Goal: Communication & Community: Answer question/provide support

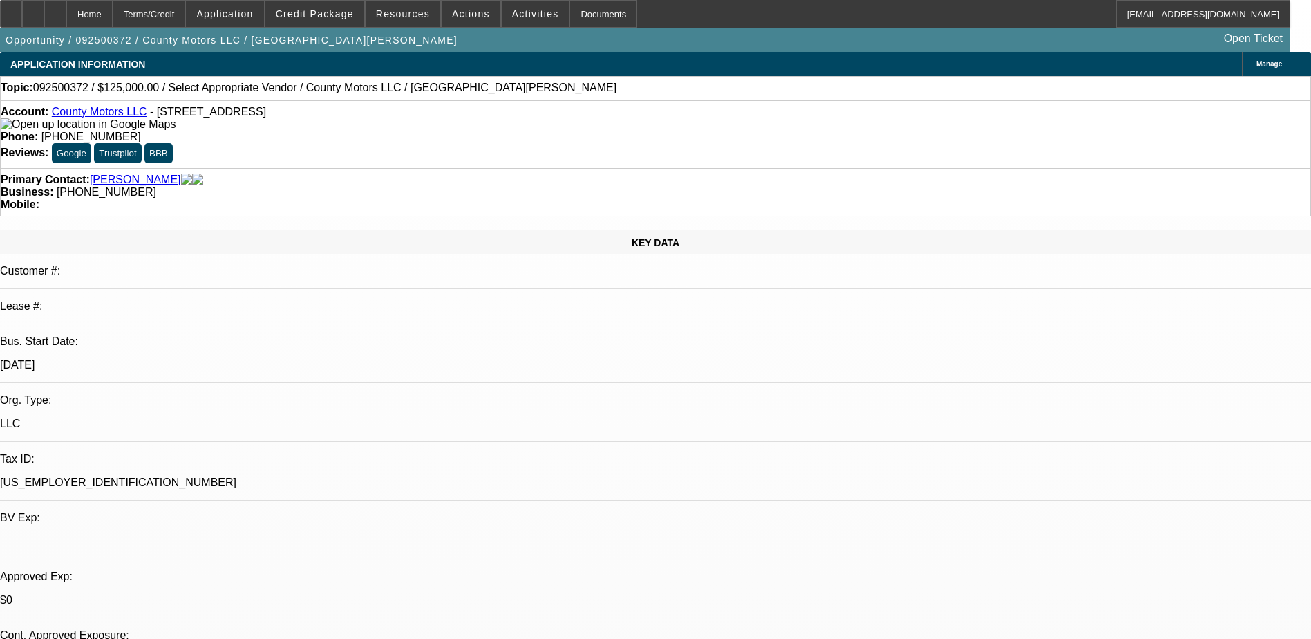
select select "0"
select select "2"
select select "0.1"
select select "4"
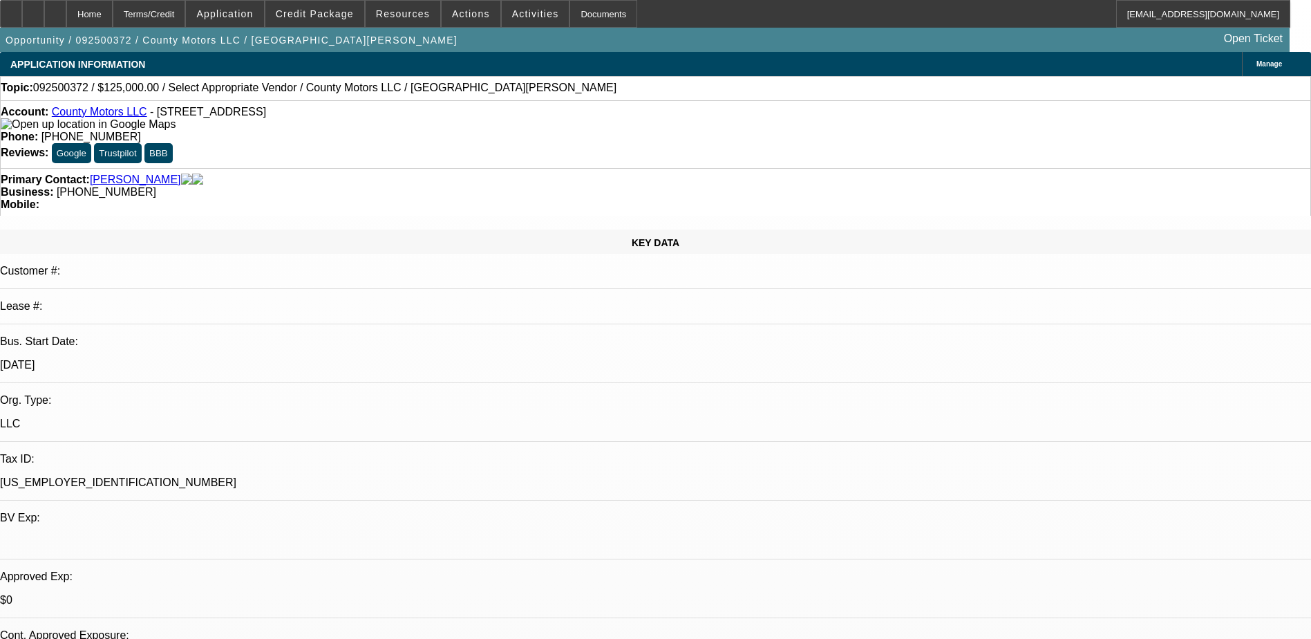
scroll to position [553, 0]
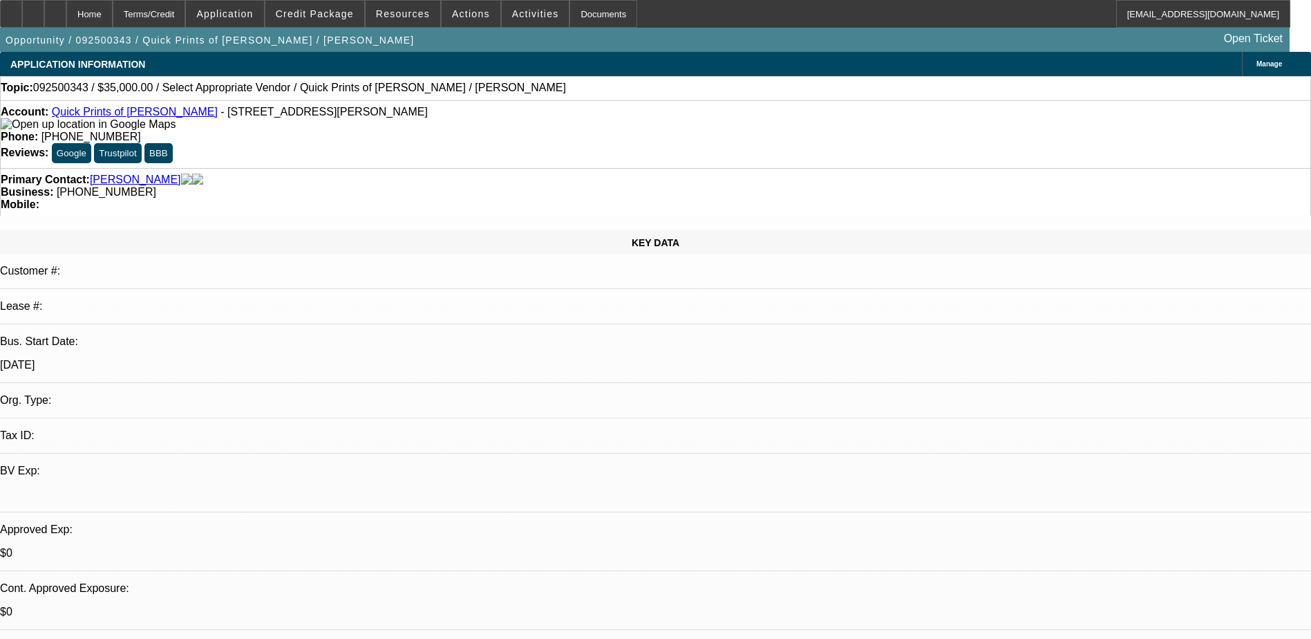
select select "0"
select select "2"
select select "0.1"
select select "1"
select select "2"
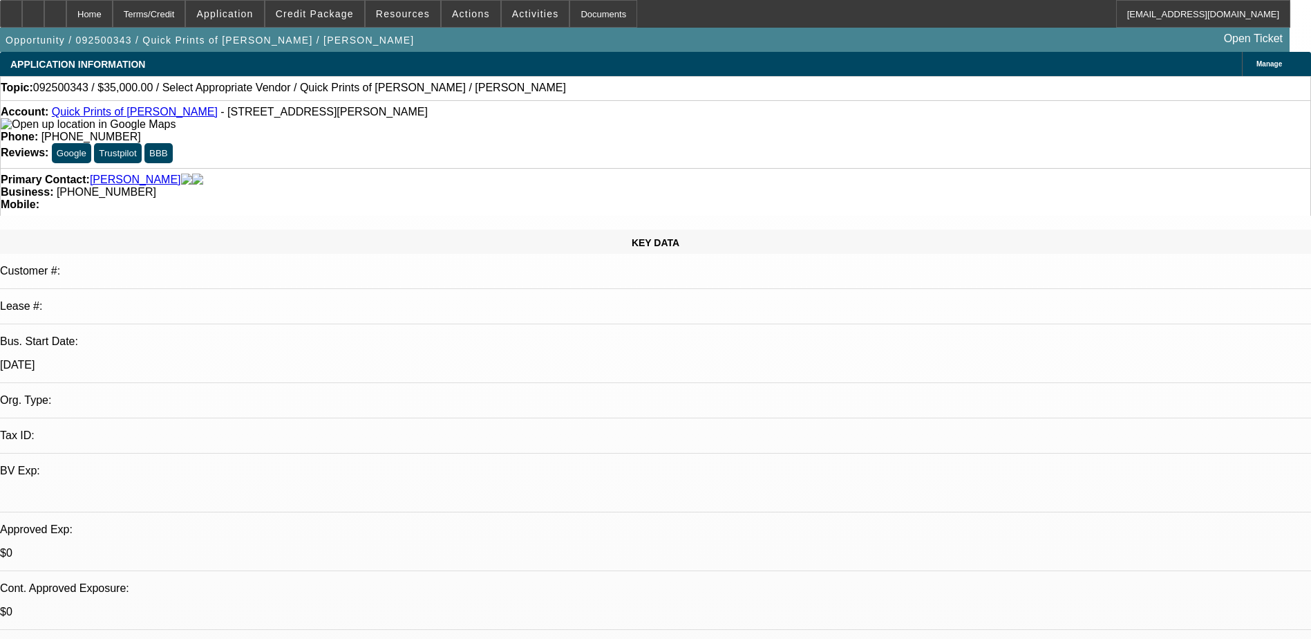
select select "4"
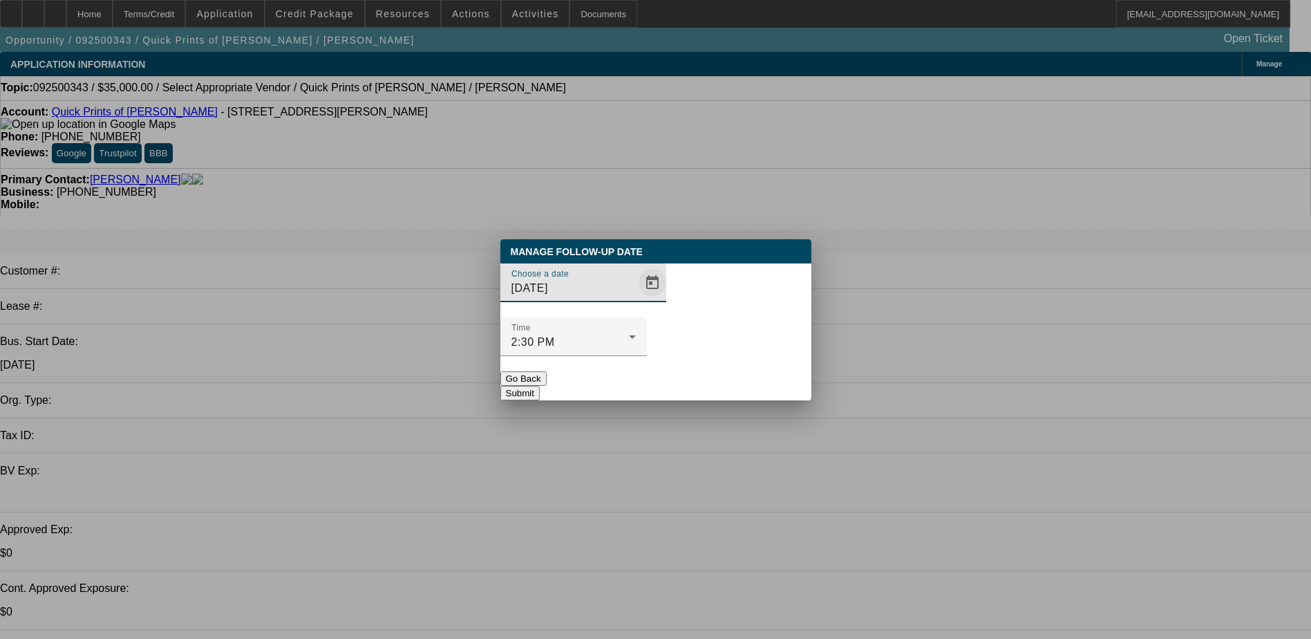
click at [636, 299] on span "Open calendar" at bounding box center [652, 282] width 33 height 33
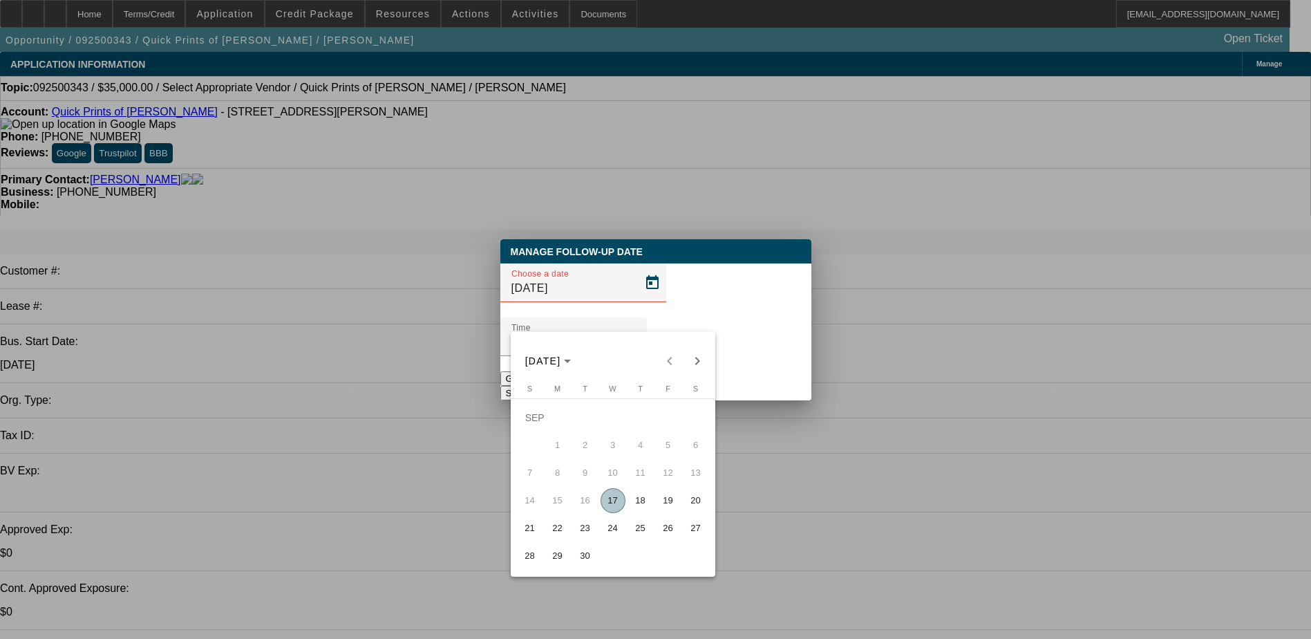
click at [628, 301] on div at bounding box center [655, 319] width 1311 height 639
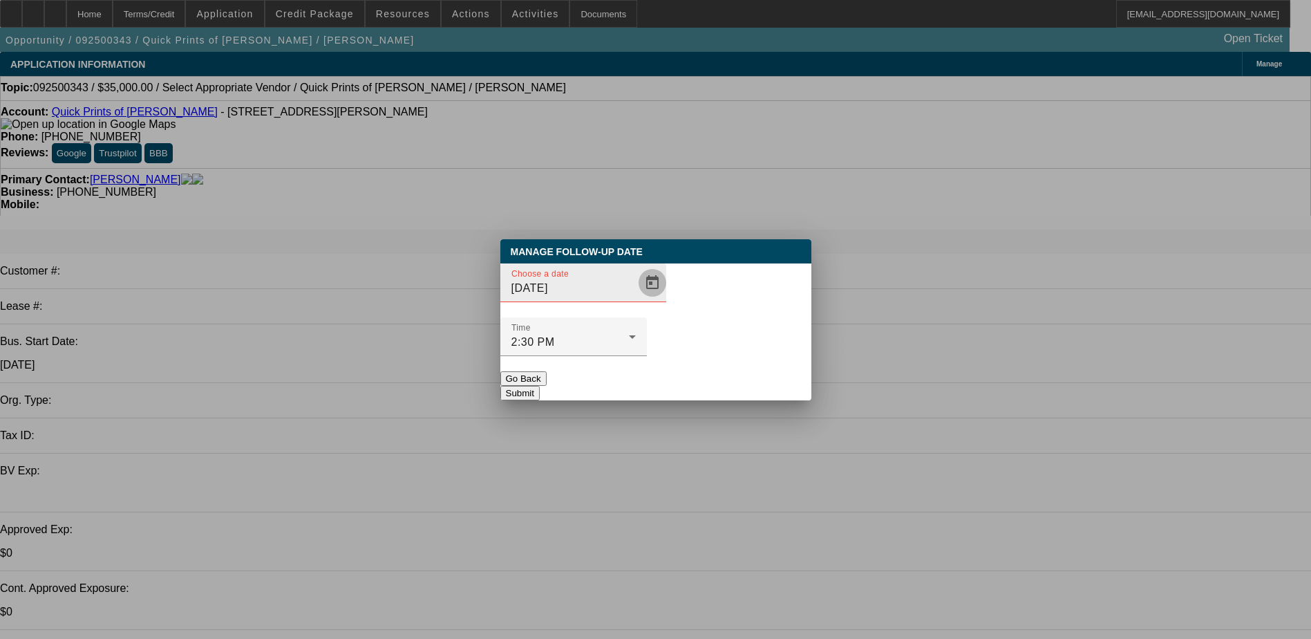
click at [636, 299] on span "Open calendar" at bounding box center [652, 282] width 33 height 33
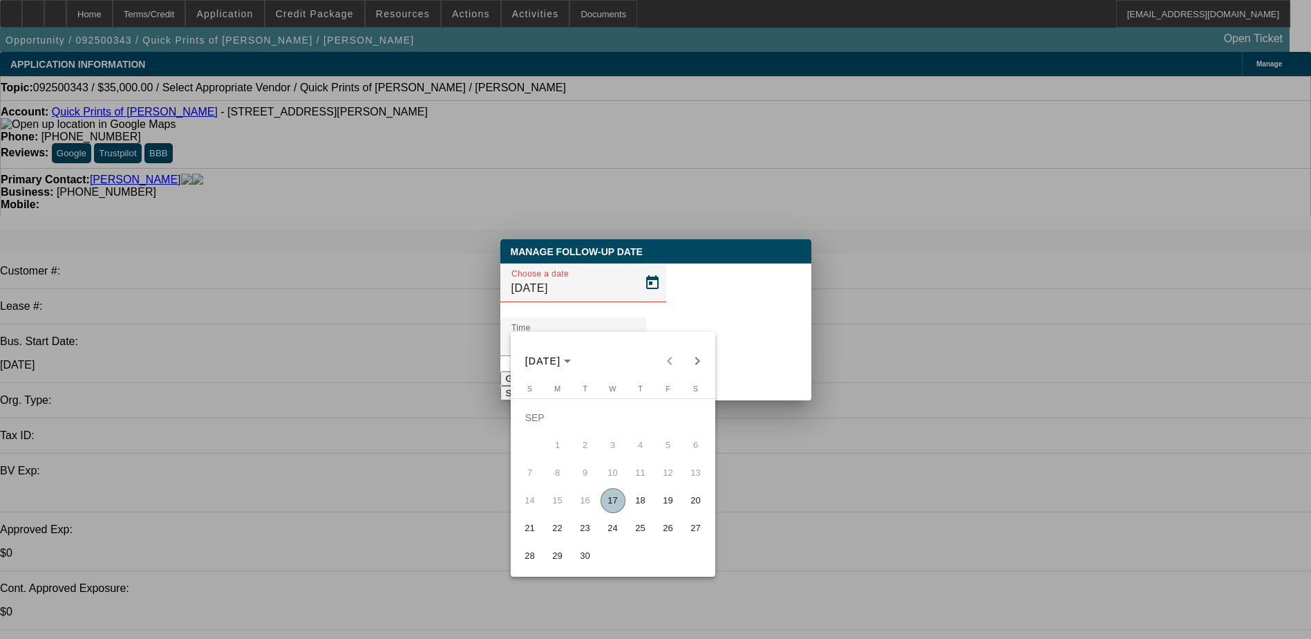
click at [646, 509] on span "18" at bounding box center [640, 500] width 25 height 25
type input "9/18/2025"
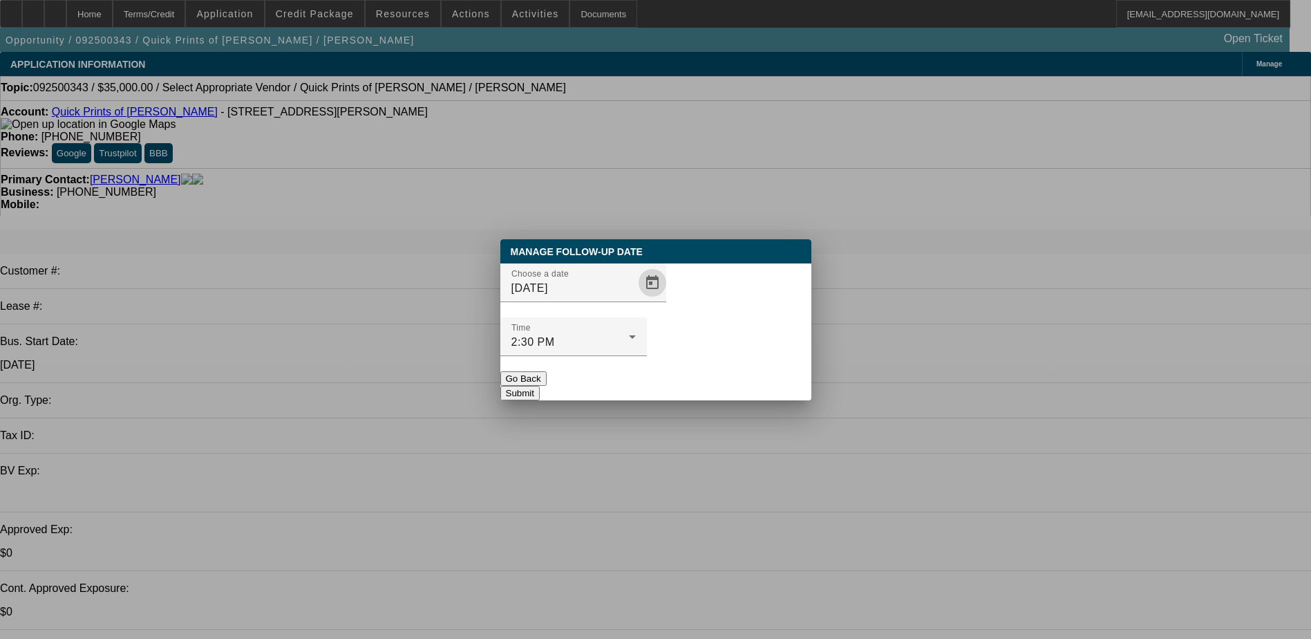
click at [540, 386] on button "Submit" at bounding box center [520, 393] width 39 height 15
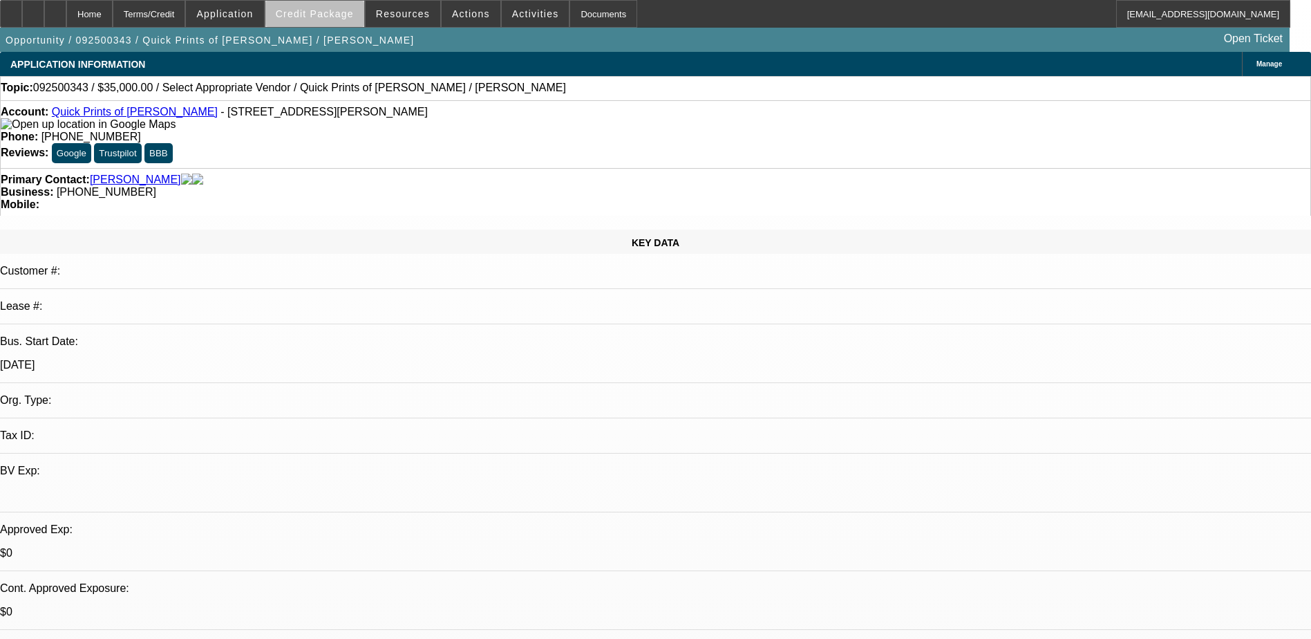
click at [344, 15] on span "Credit Package" at bounding box center [315, 13] width 78 height 11
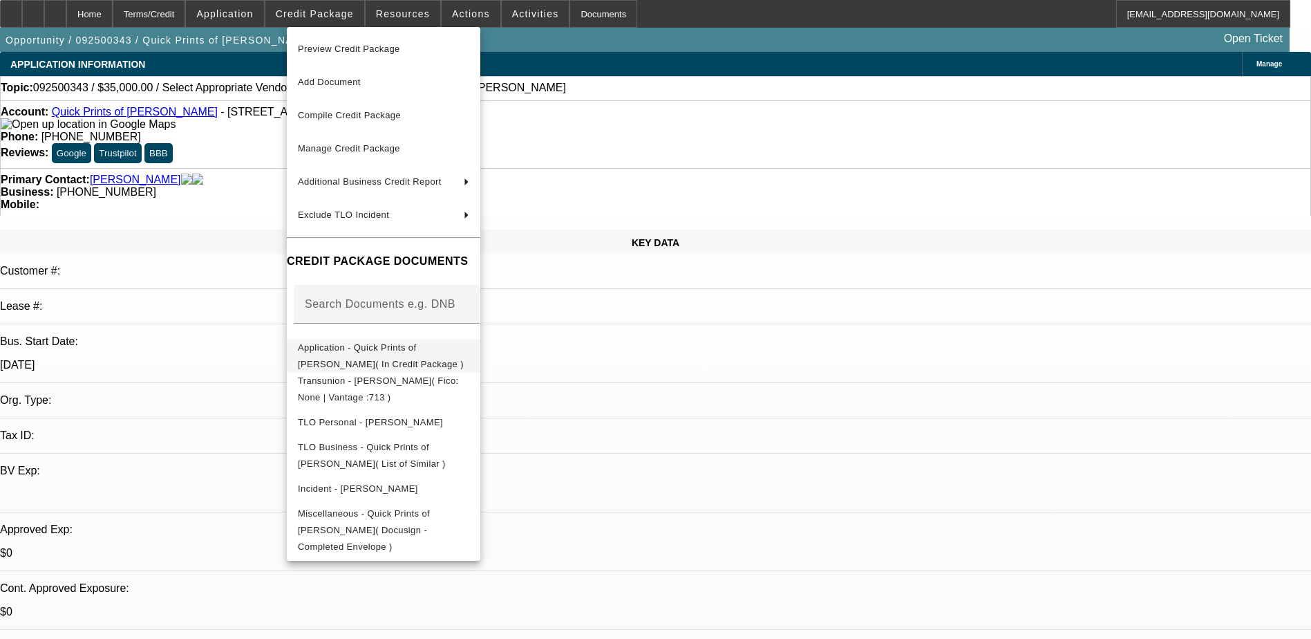
click at [438, 348] on span "Application - Quick Prints of Alice( In Credit Package )" at bounding box center [381, 355] width 166 height 27
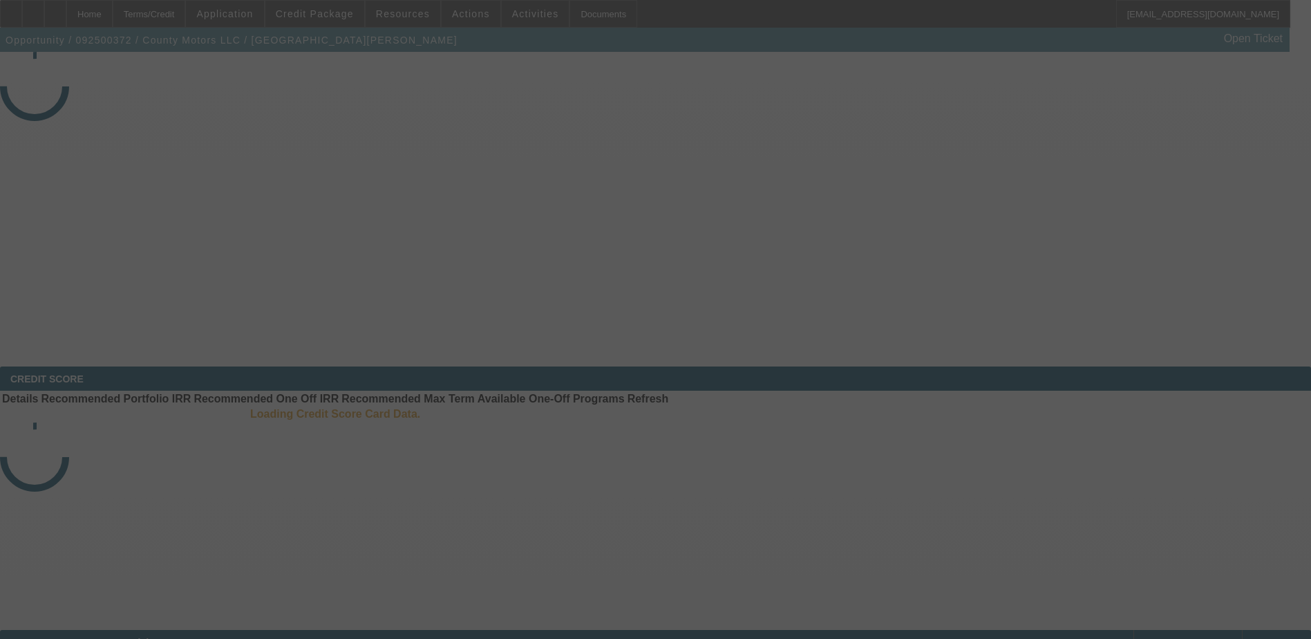
click at [639, 127] on div at bounding box center [655, 319] width 1311 height 639
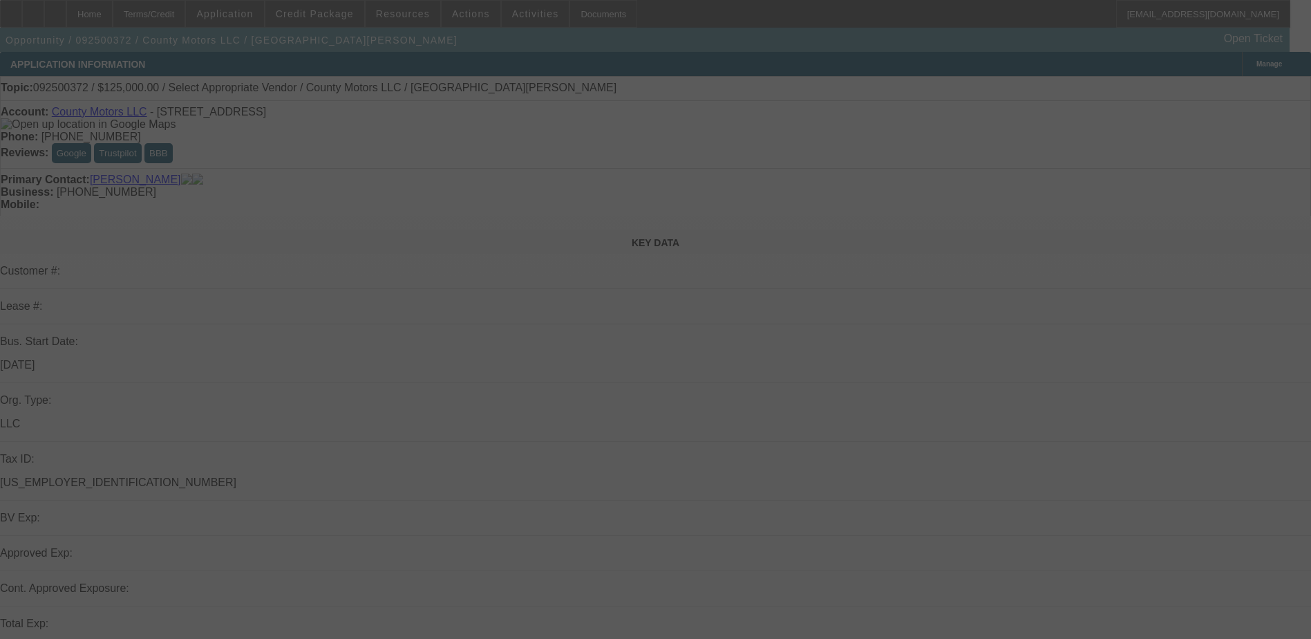
click at [668, 152] on div at bounding box center [655, 319] width 1311 height 639
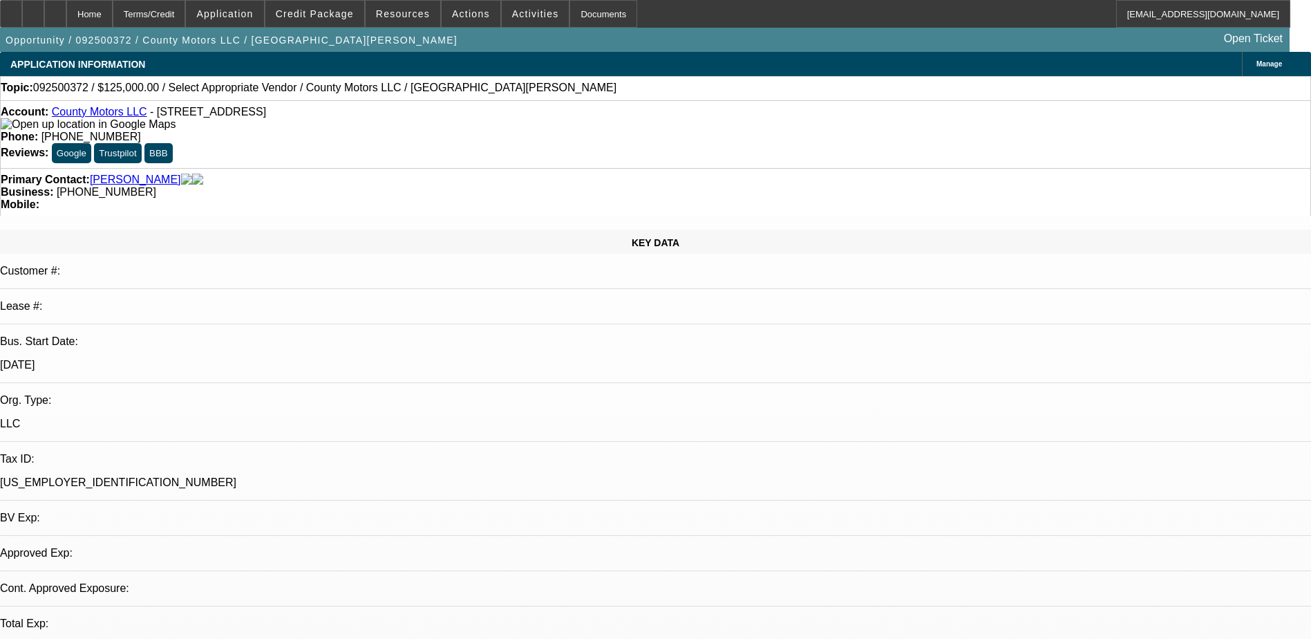
select select "0"
select select "2"
select select "0.1"
select select "4"
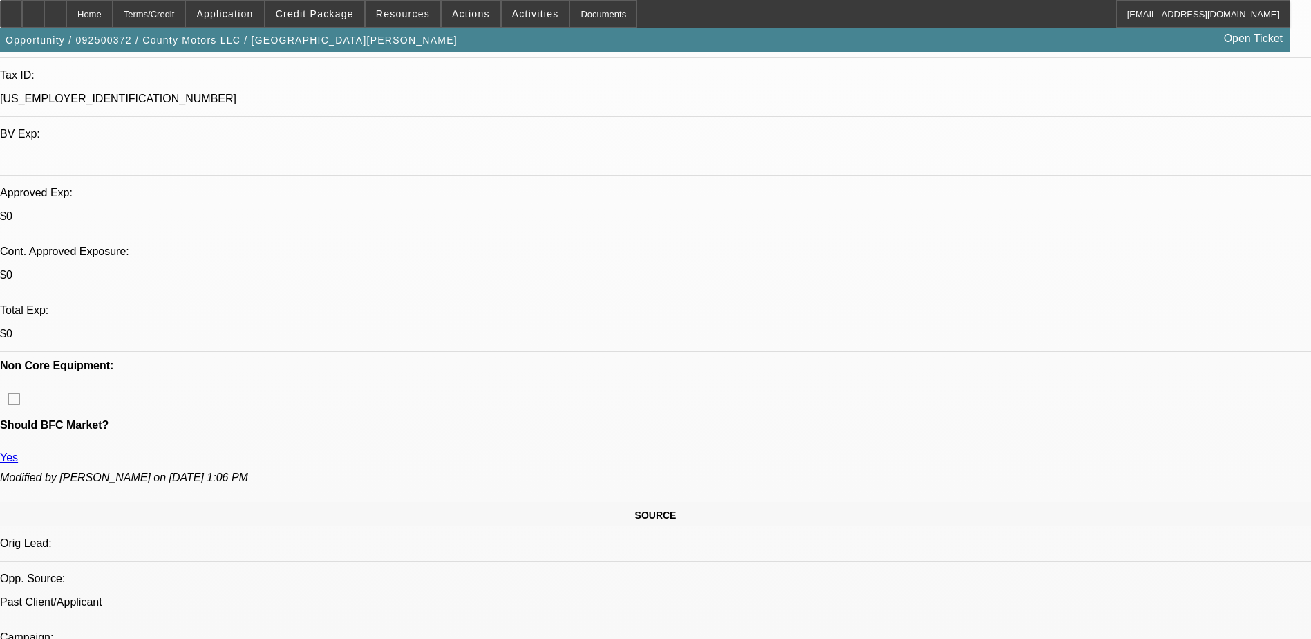
scroll to position [415, 0]
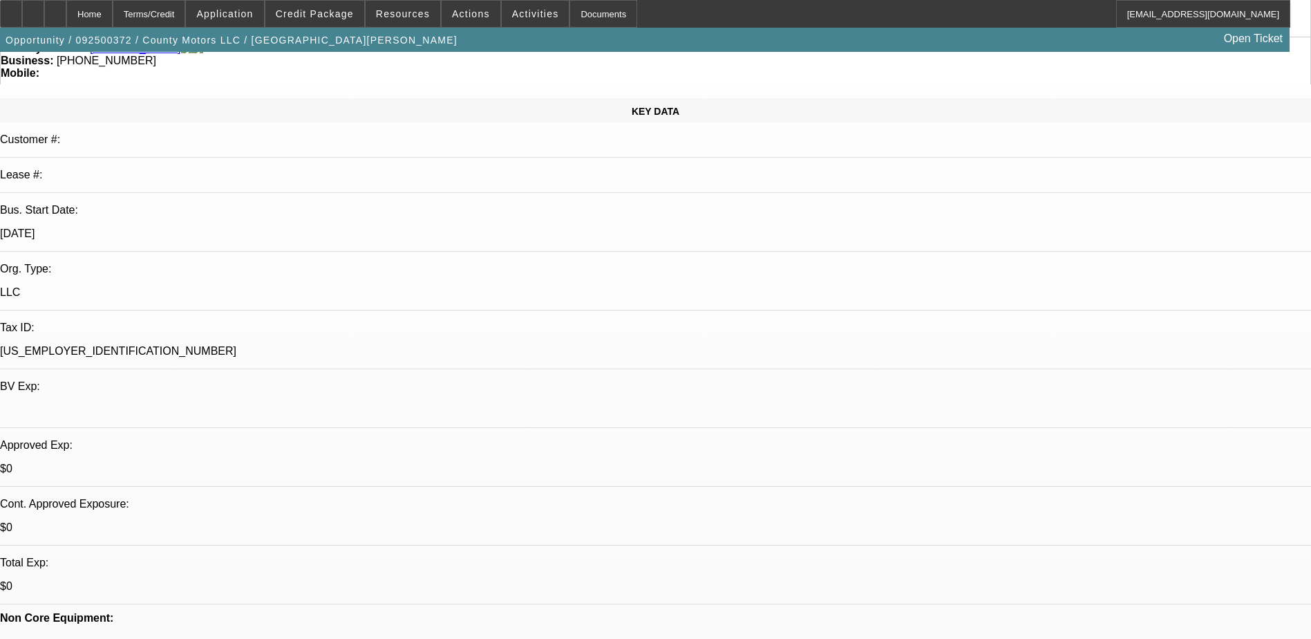
scroll to position [0, 0]
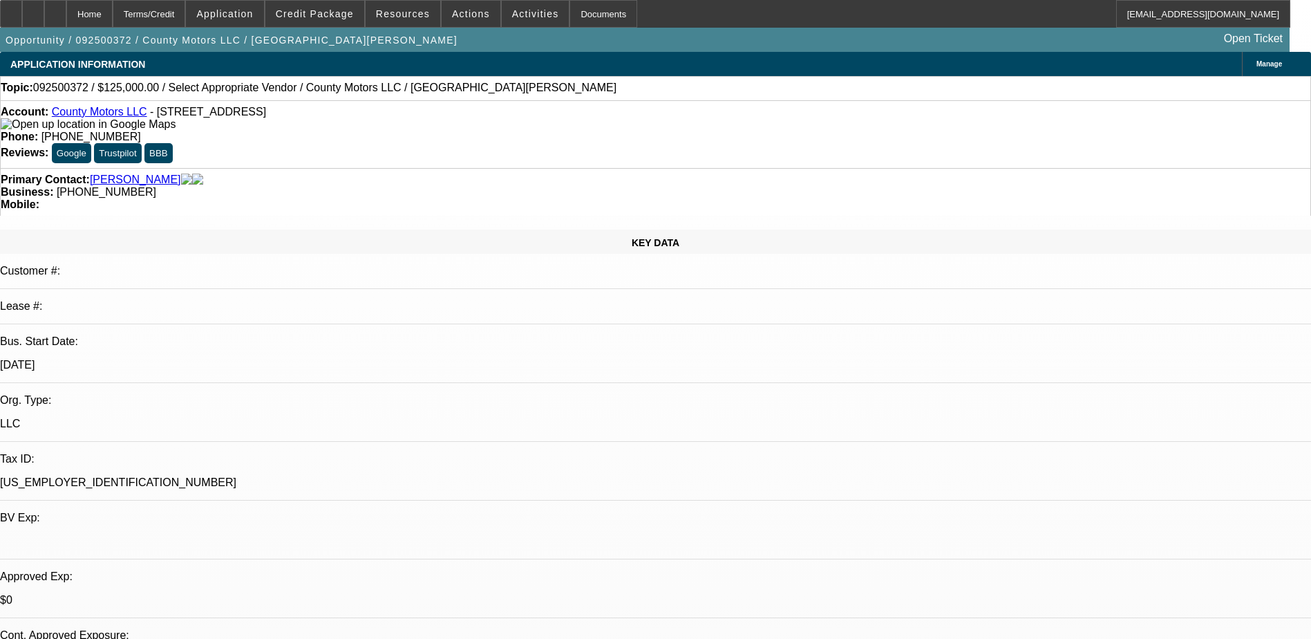
radio input "true"
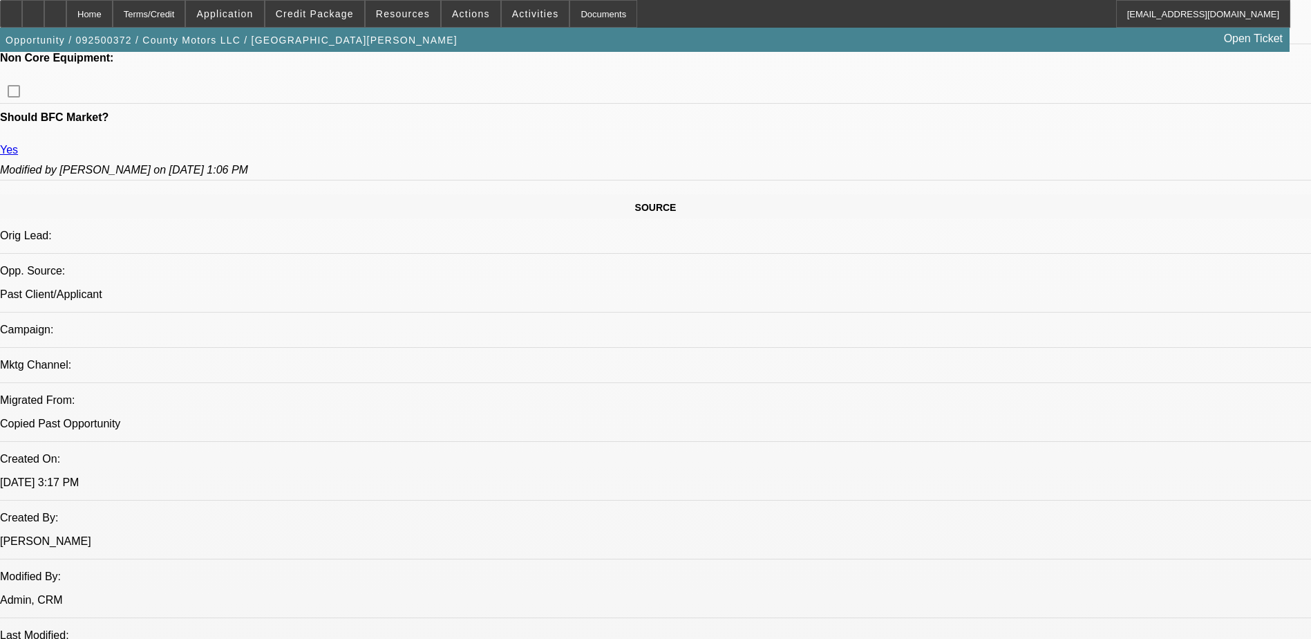
scroll to position [760, 0]
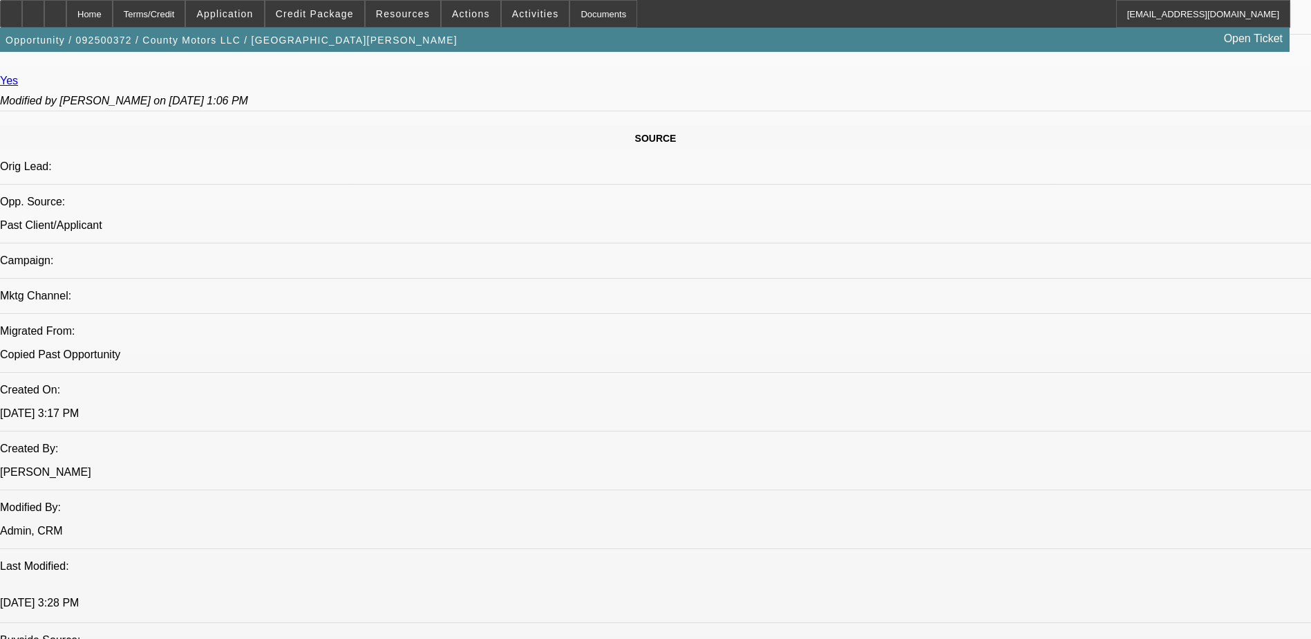
type textarea "We will need a personal g"
